Goal: Information Seeking & Learning: Learn about a topic

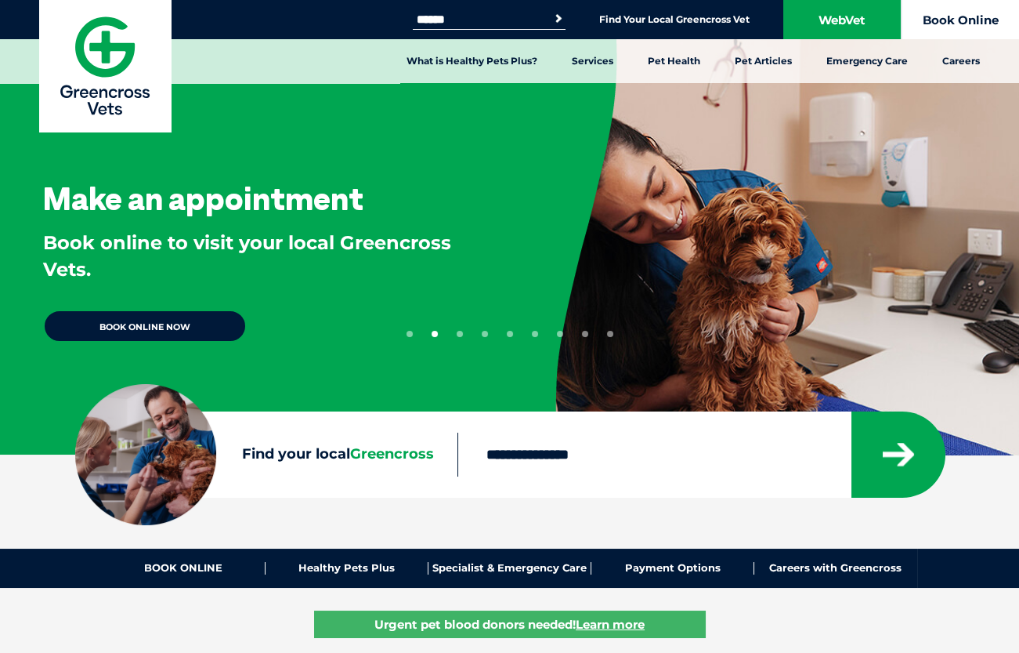
click at [955, 20] on link "Book Online" at bounding box center [961, 19] width 118 height 39
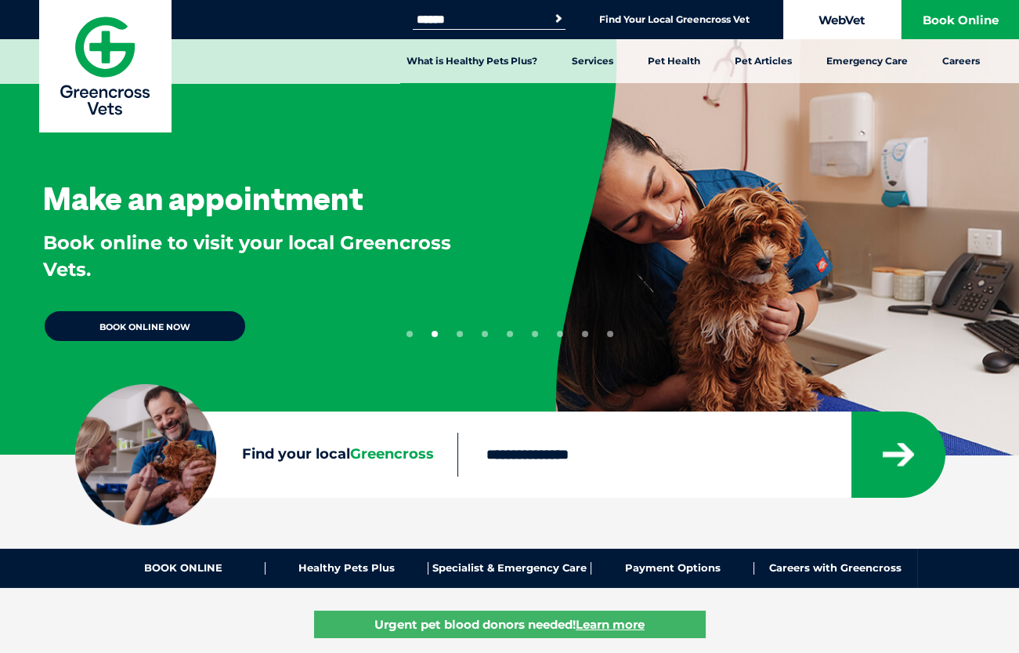
click at [824, 27] on link "WebVet" at bounding box center [842, 19] width 118 height 39
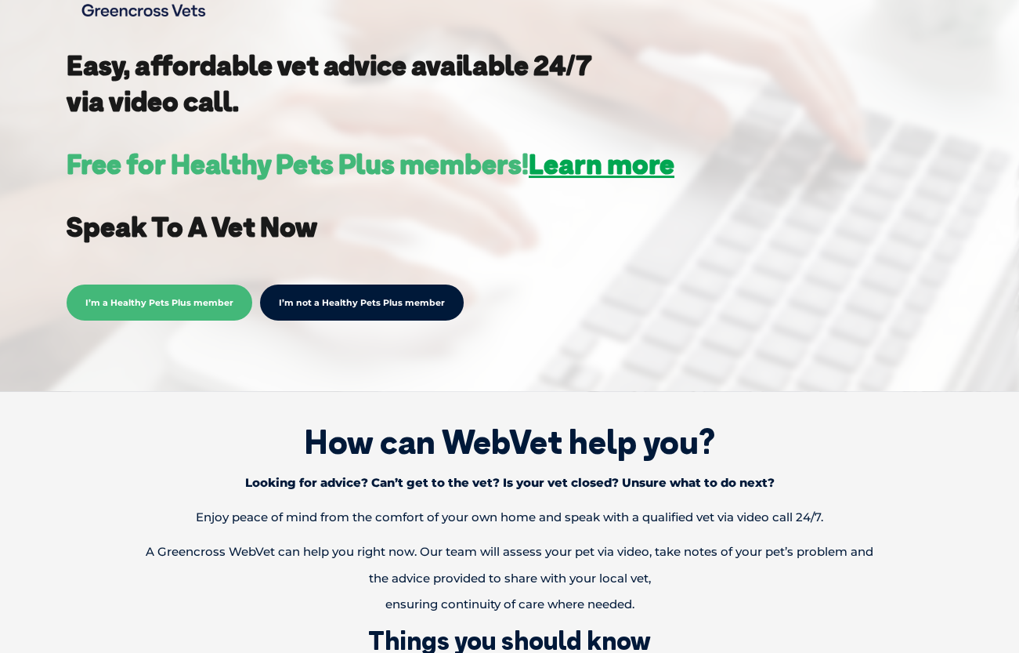
scroll to position [341, 0]
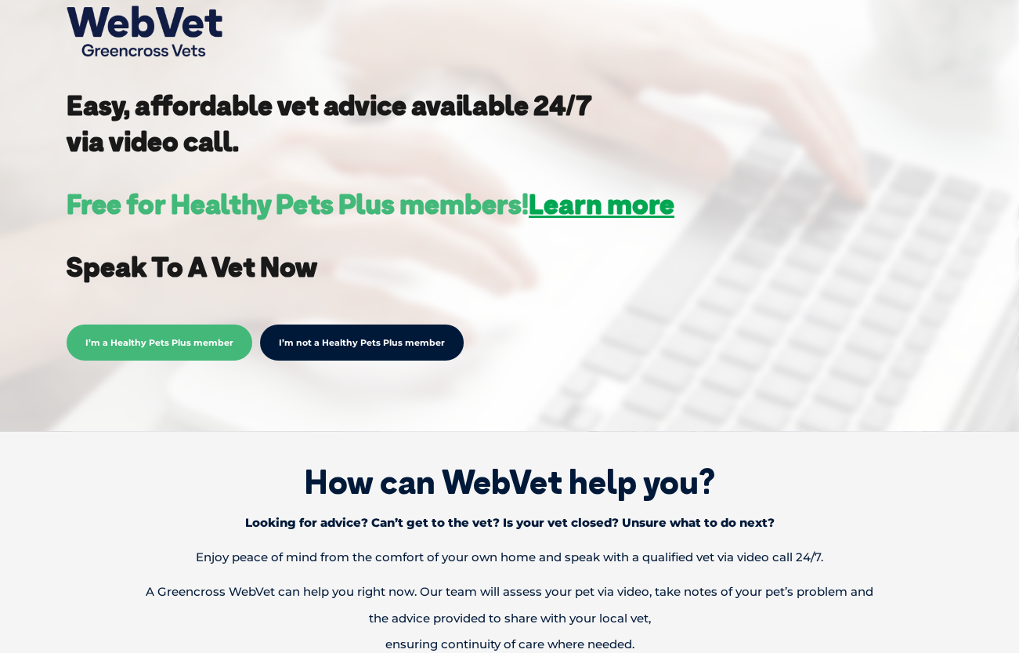
click at [171, 347] on span "I’m a Healthy Pets Plus member" at bounding box center [160, 342] width 186 height 36
